Goal: Submit feedback/report problem

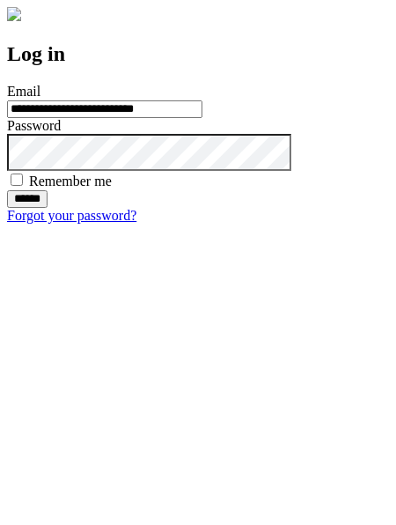
click at [48, 208] on input "******" at bounding box center [27, 199] width 41 height 18
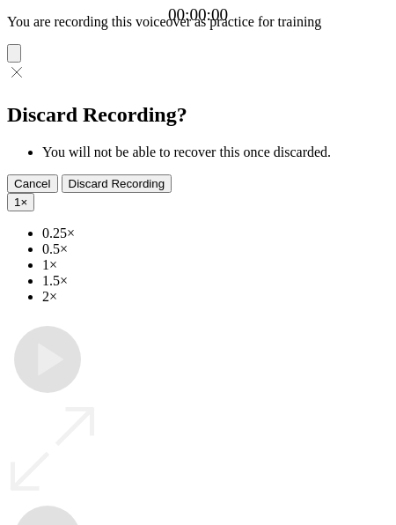
type input "**********"
